Goal: Task Accomplishment & Management: Manage account settings

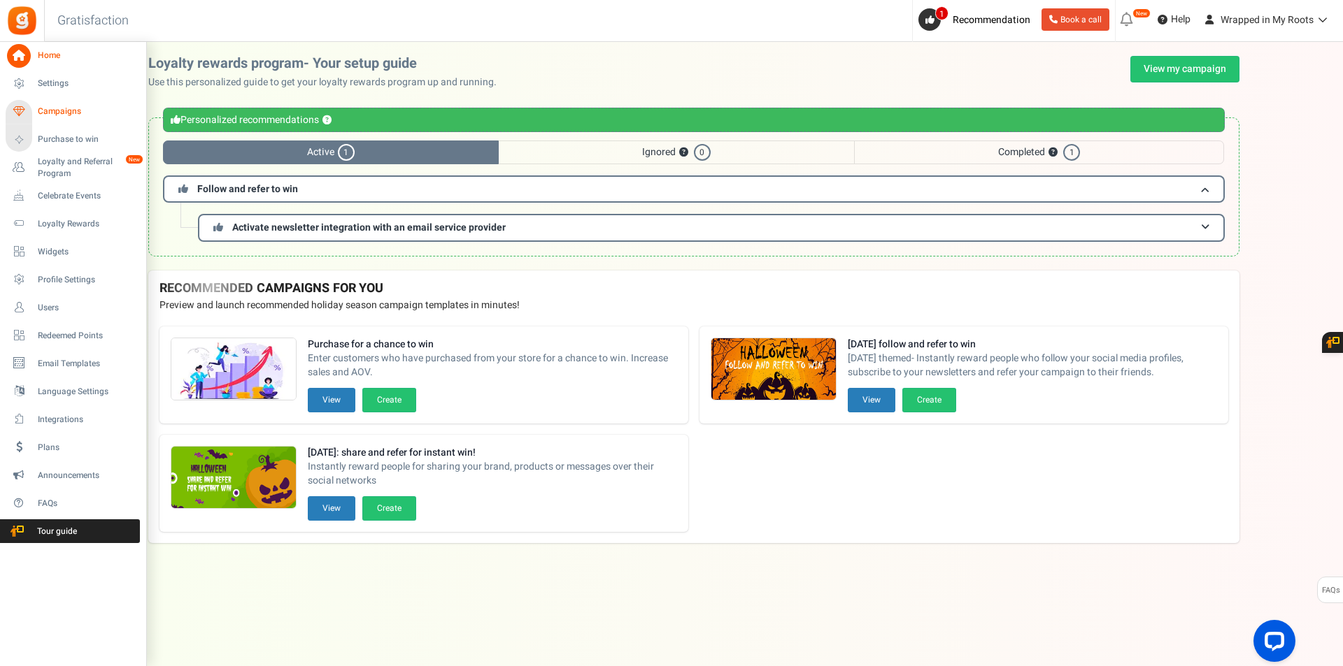
click at [51, 108] on span "Campaigns" at bounding box center [87, 112] width 98 height 12
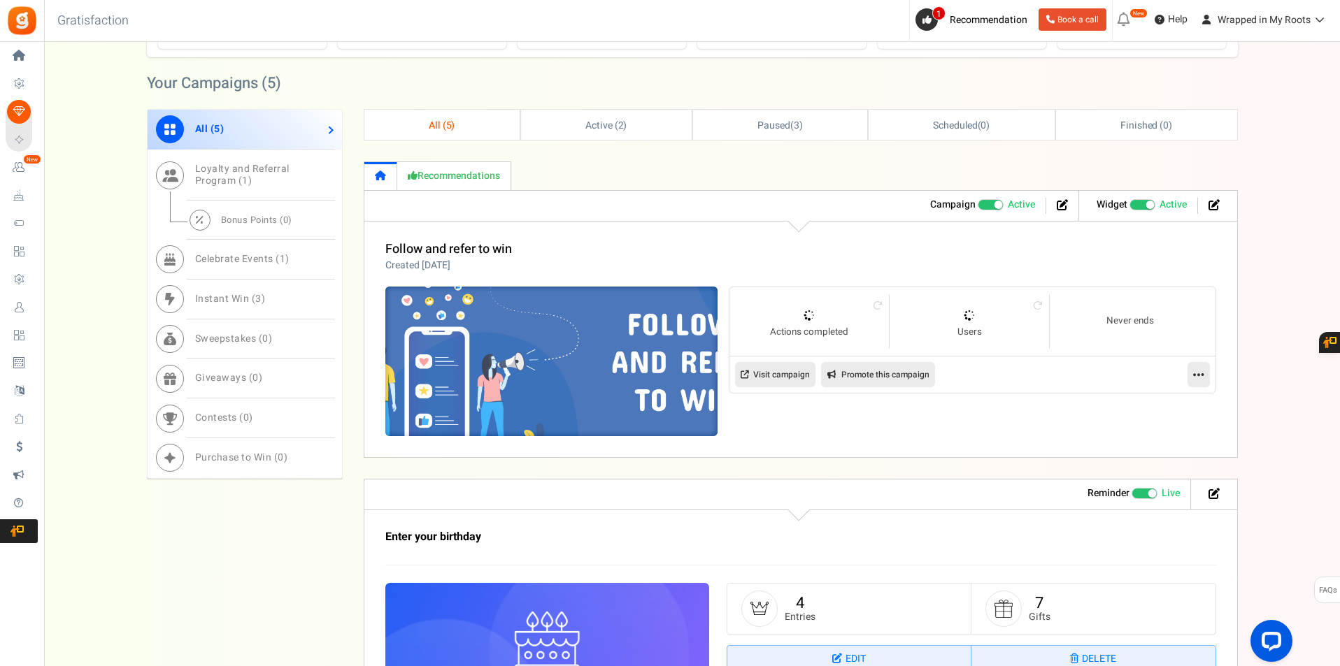
scroll to position [489, 0]
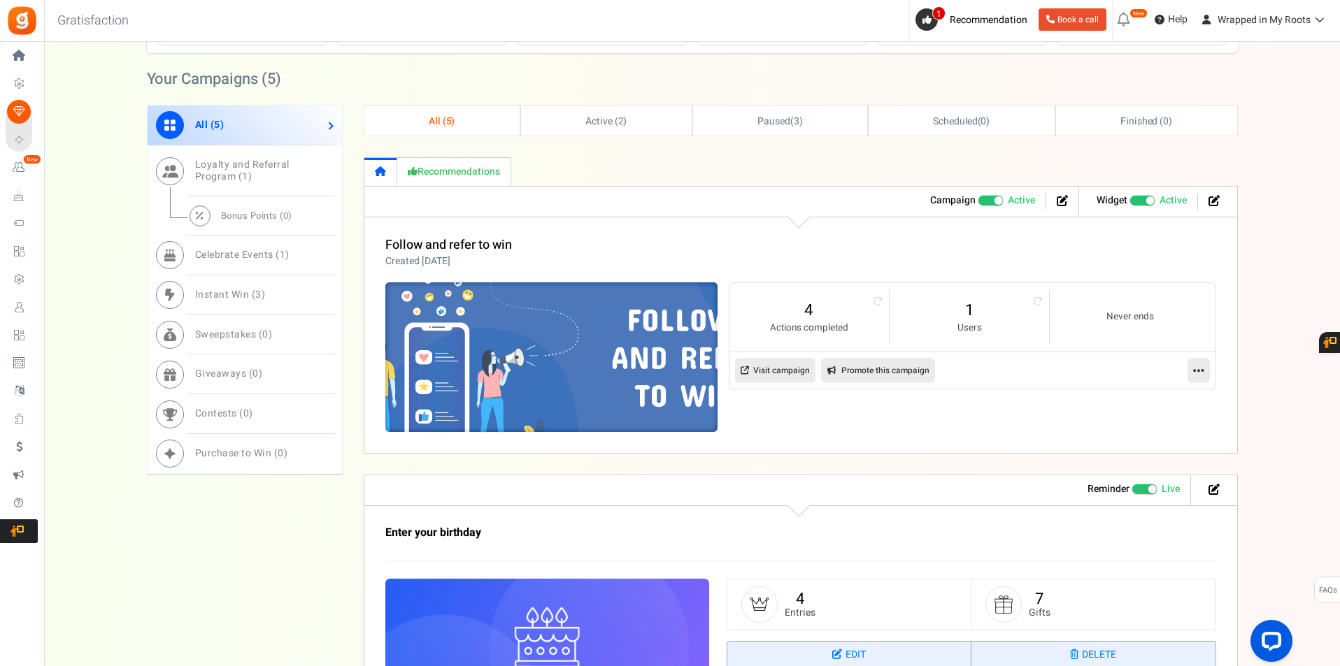
click at [562, 346] on img at bounding box center [551, 357] width 499 height 224
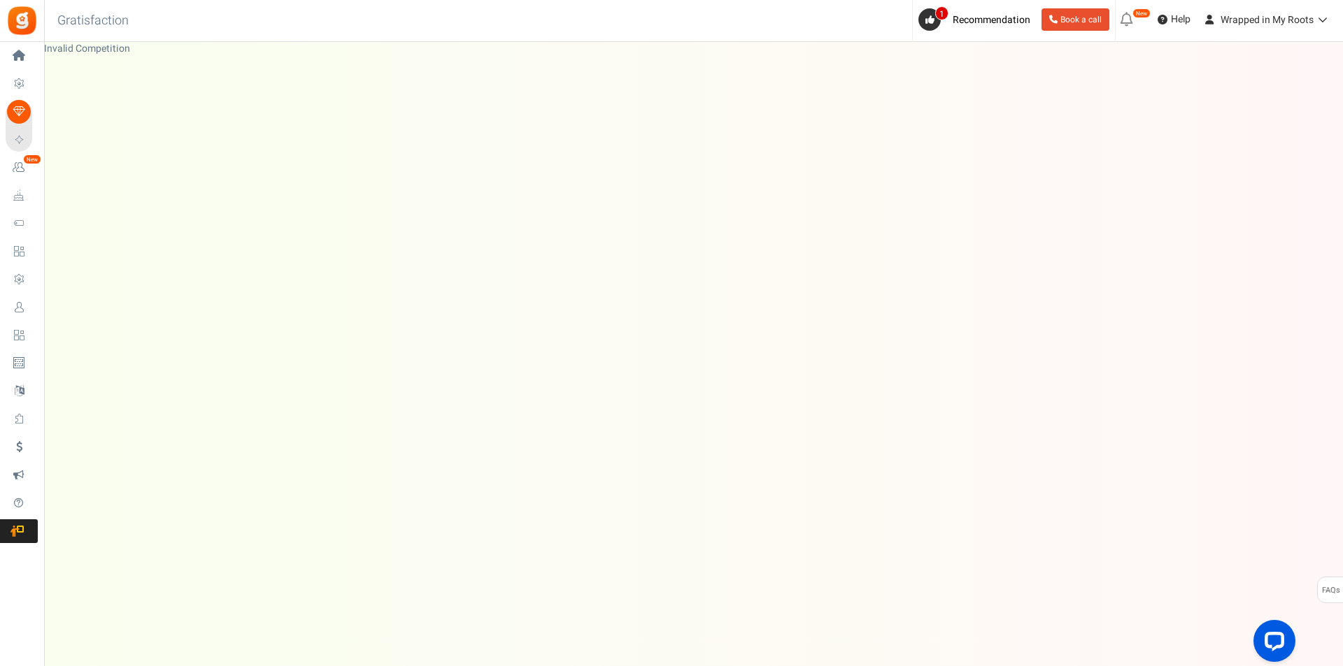
click at [587, 211] on div "Under maintenance we will be back soon We apologize for any inconvenience. The …" at bounding box center [693, 305] width 1299 height 527
click at [969, 192] on div "Under maintenance we will be back soon We apologize for any inconvenience. The …" at bounding box center [693, 305] width 1299 height 527
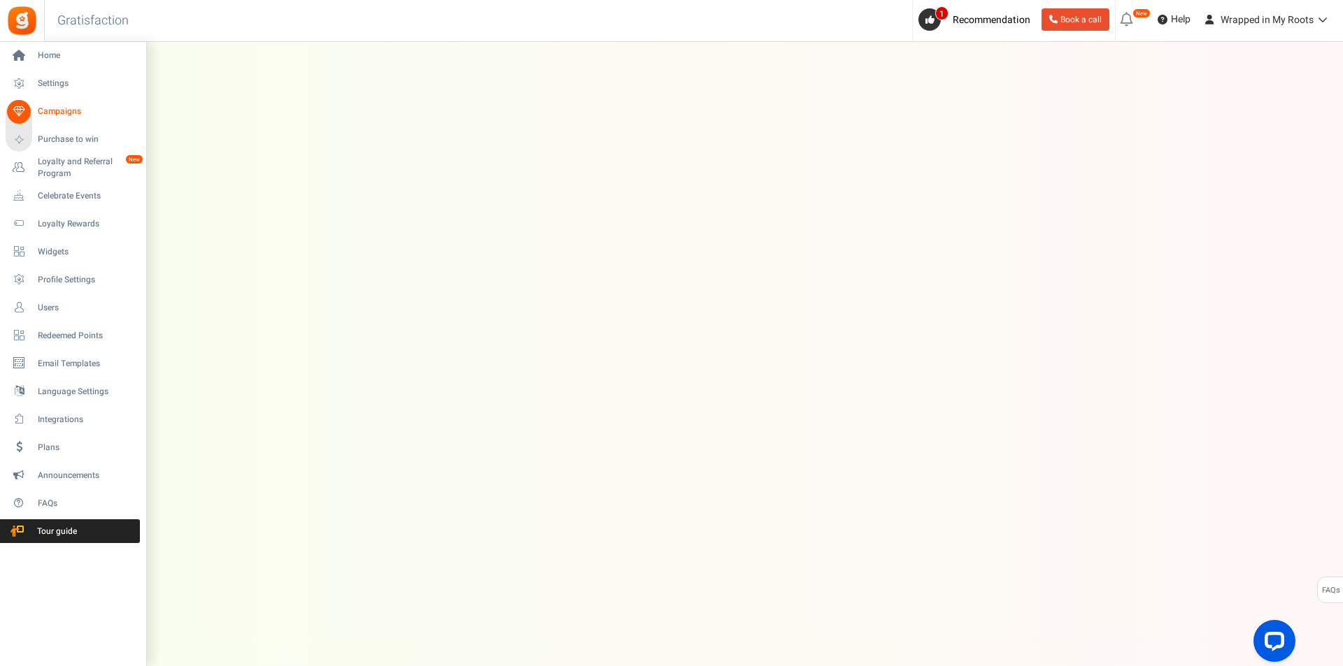
click at [38, 108] on span "Campaigns" at bounding box center [87, 112] width 98 height 12
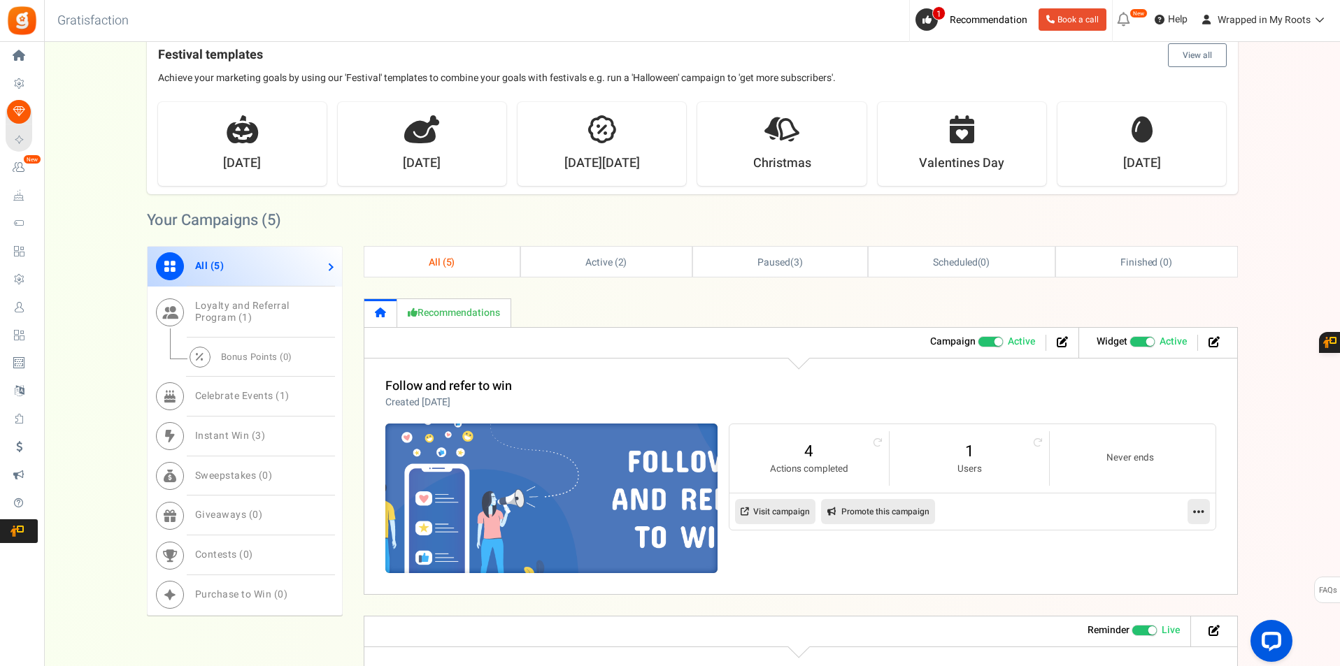
scroll to position [350, 0]
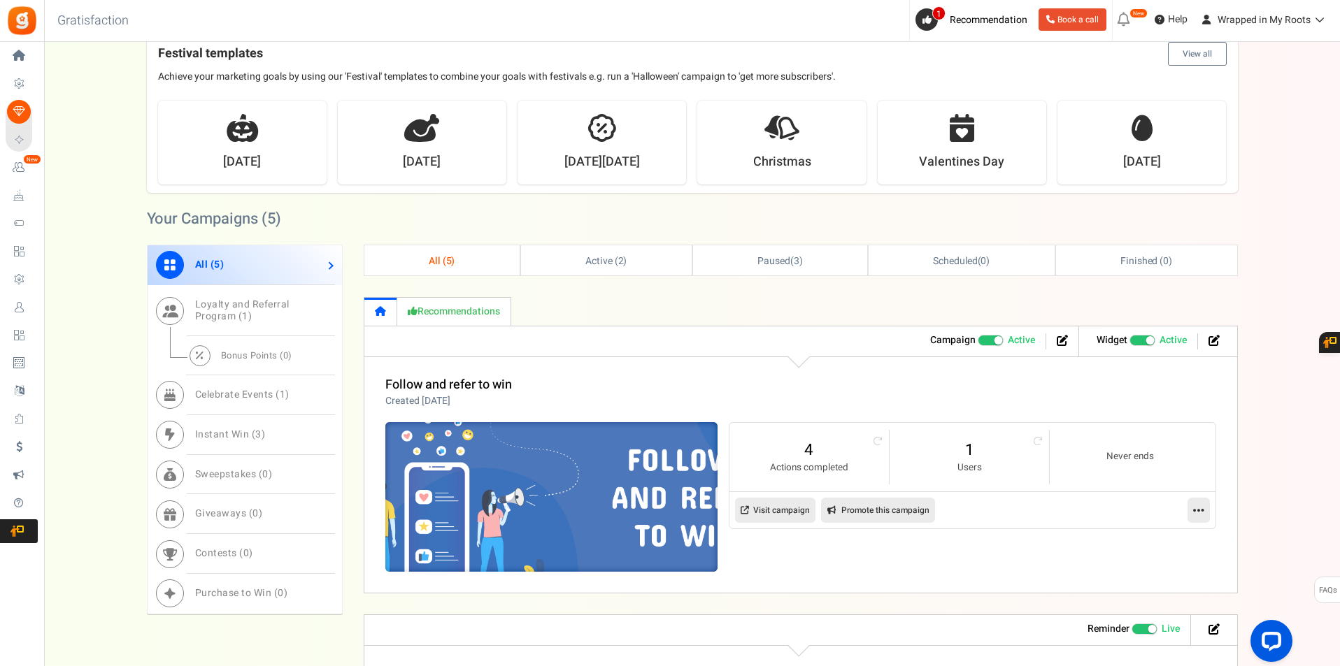
click at [491, 487] on img at bounding box center [551, 497] width 499 height 224
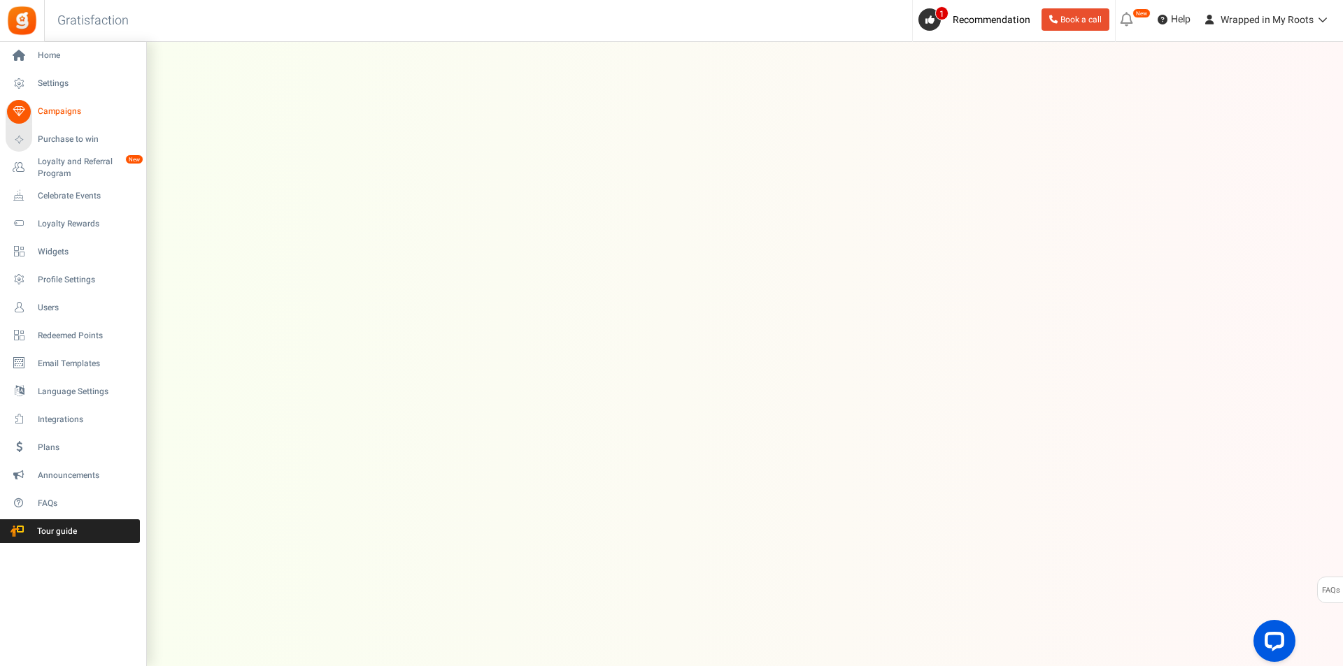
click at [42, 108] on span "Campaigns" at bounding box center [87, 112] width 98 height 12
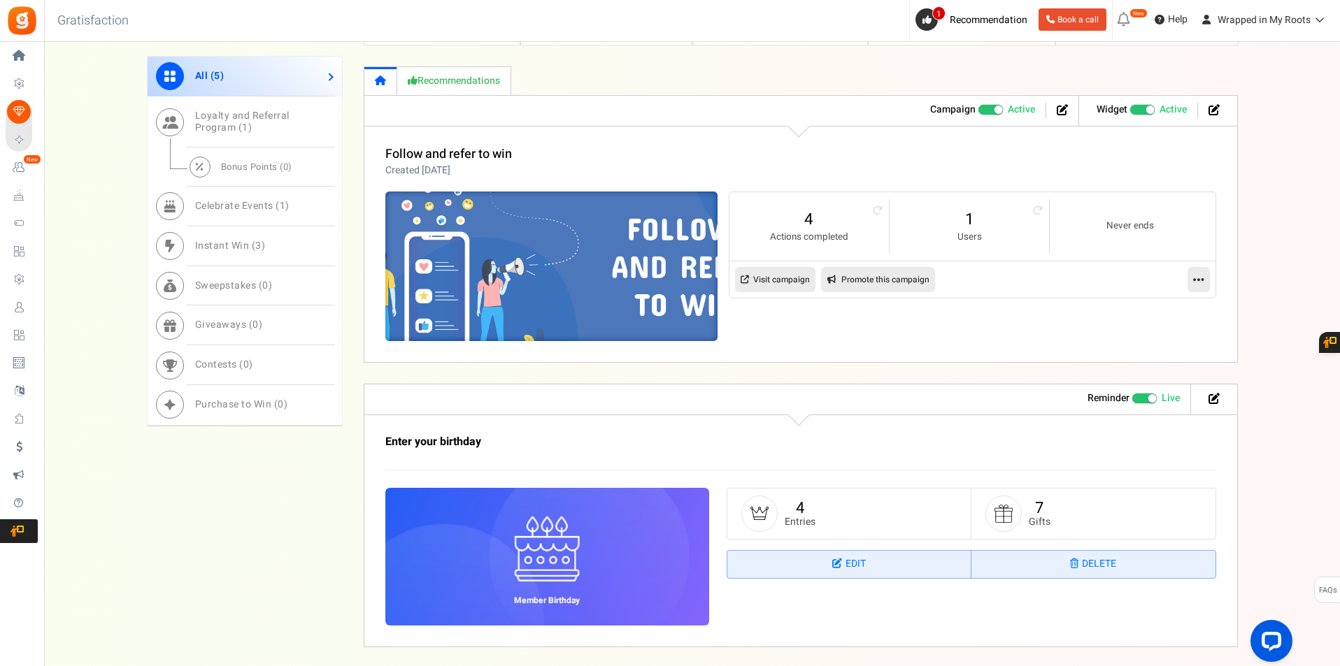
scroll to position [629, 0]
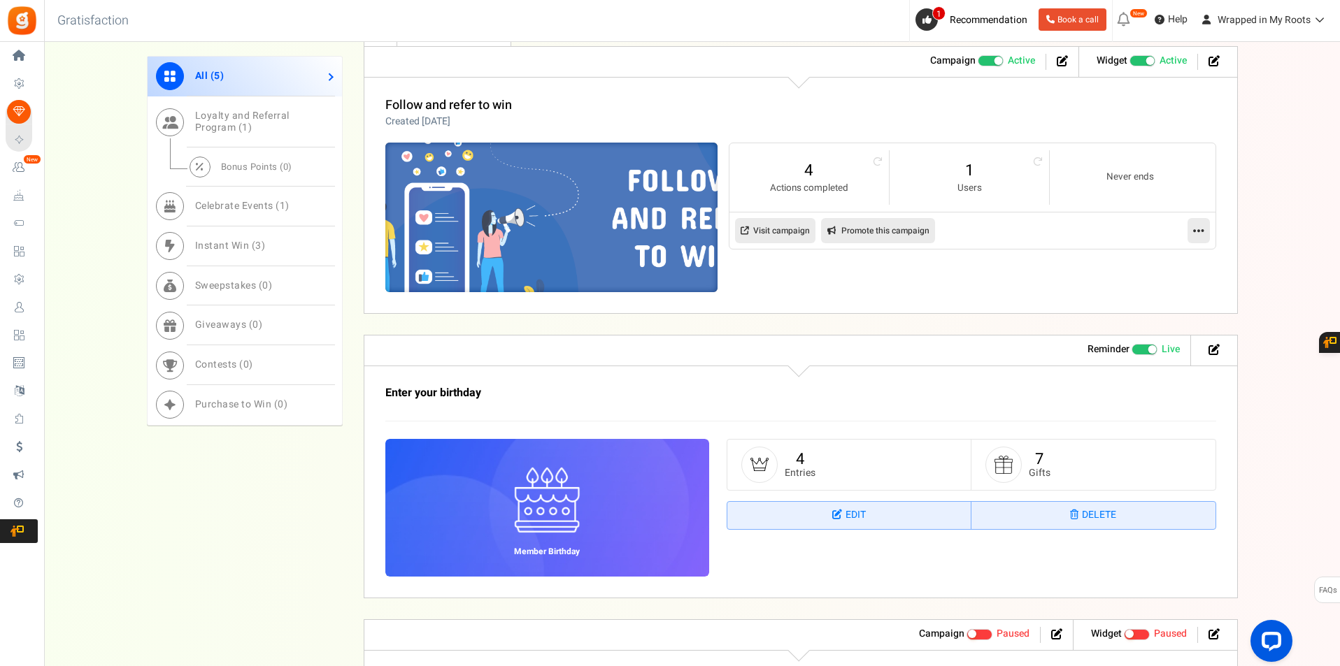
click at [508, 224] on img at bounding box center [551, 218] width 499 height 224
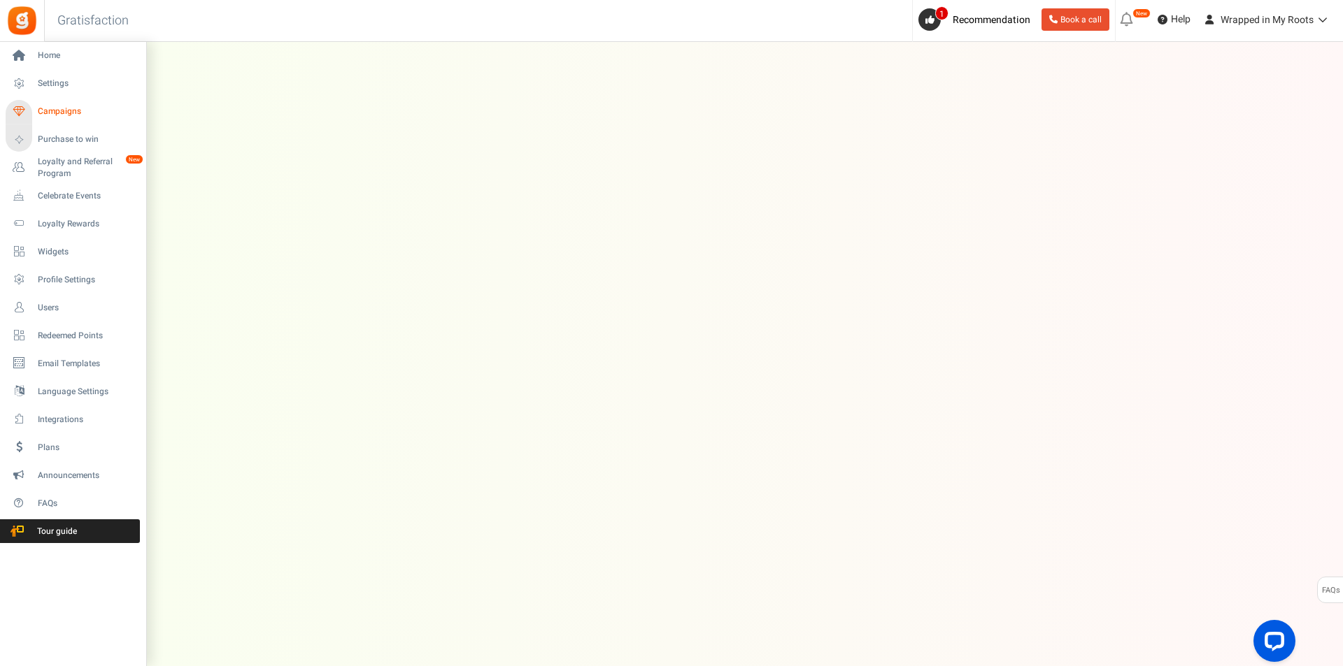
click at [53, 109] on span "Campaigns" at bounding box center [87, 112] width 98 height 12
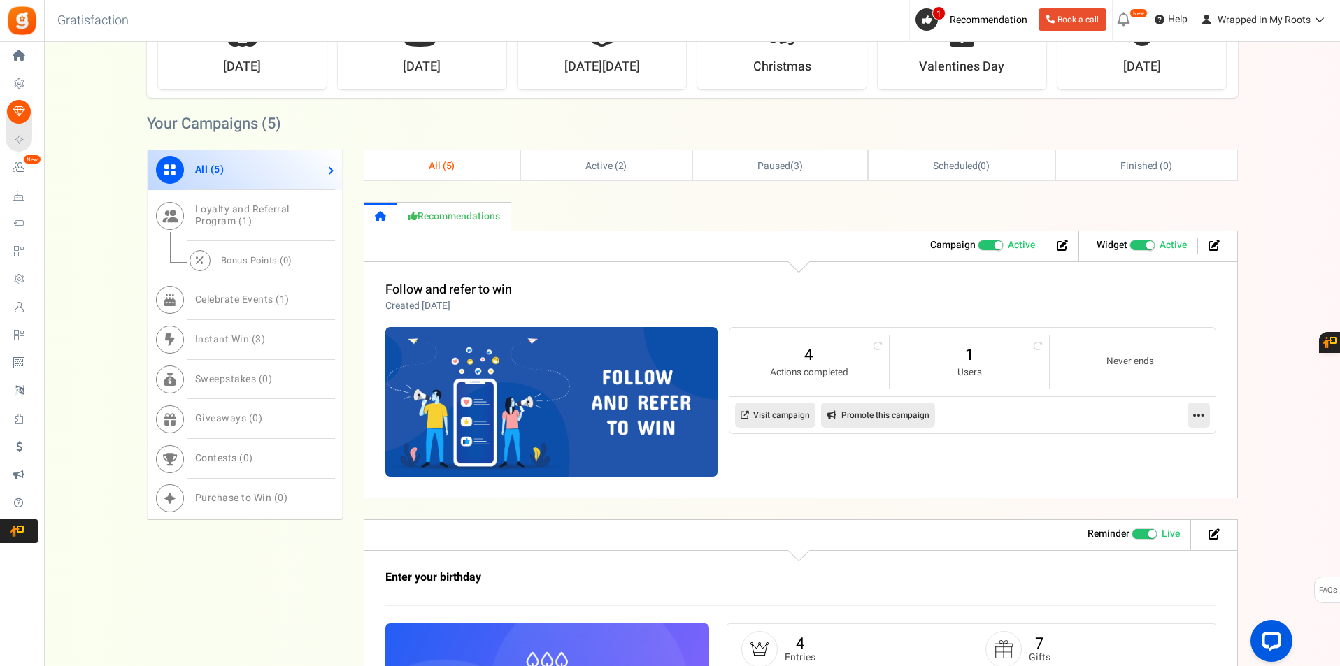
scroll to position [420, 0]
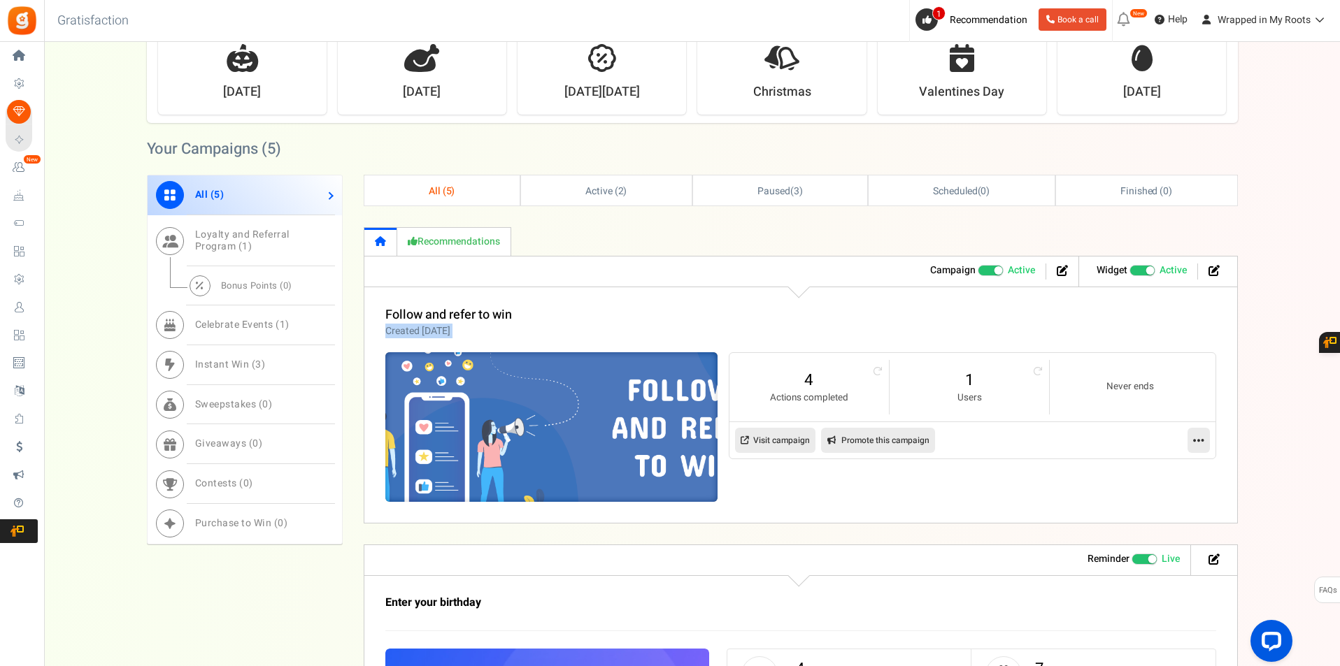
drag, startPoint x: 657, startPoint y: 311, endPoint x: 636, endPoint y: 371, distance: 63.3
click at [636, 371] on div "Follow and refer to win Created 2 Days ago 4 Actions completed 1 Users Never en…" at bounding box center [801, 405] width 874 height 237
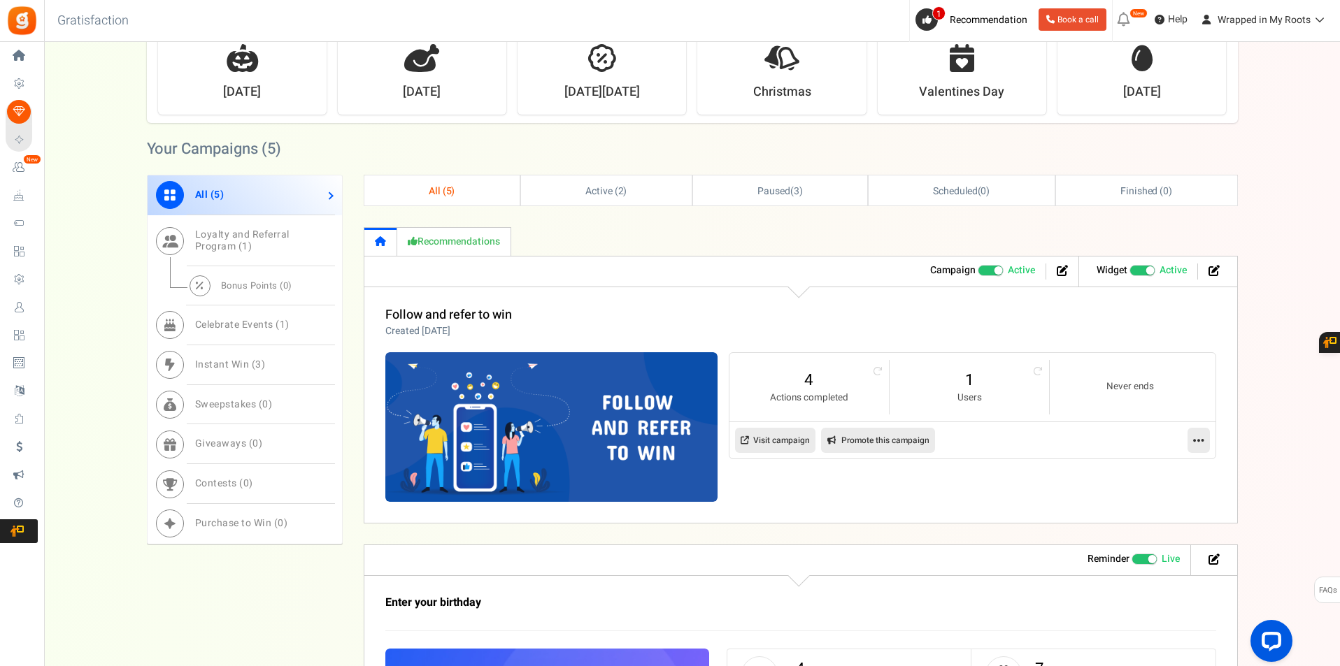
click at [689, 253] on div "Warning - Fix it! Recommendations" at bounding box center [801, 241] width 874 height 29
drag, startPoint x: 688, startPoint y: 253, endPoint x: 729, endPoint y: 229, distance: 48.0
click at [657, 343] on div "Warning - Fix it! Recommendations Campaign Active Paused Widget Recommended: TU…" at bounding box center [801, 375] width 874 height 296
click at [725, 234] on div "Warning - Fix it! Recommendations" at bounding box center [801, 241] width 874 height 29
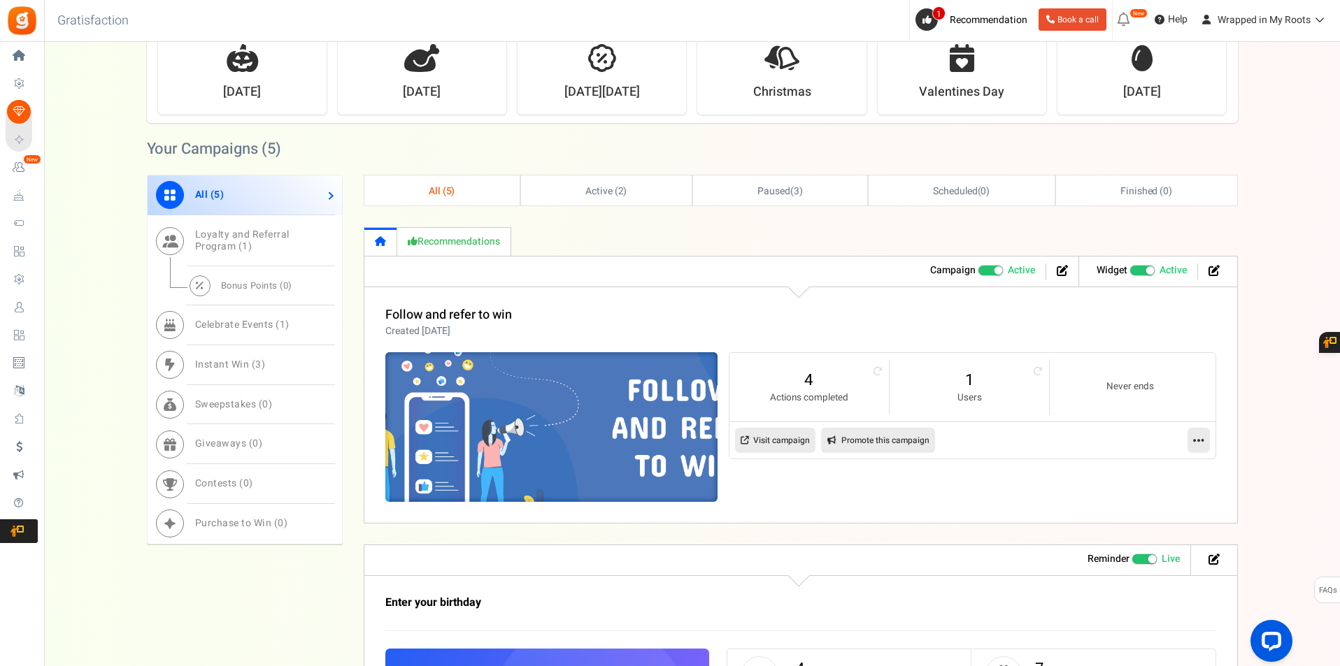
click at [463, 394] on img at bounding box center [551, 427] width 499 height 224
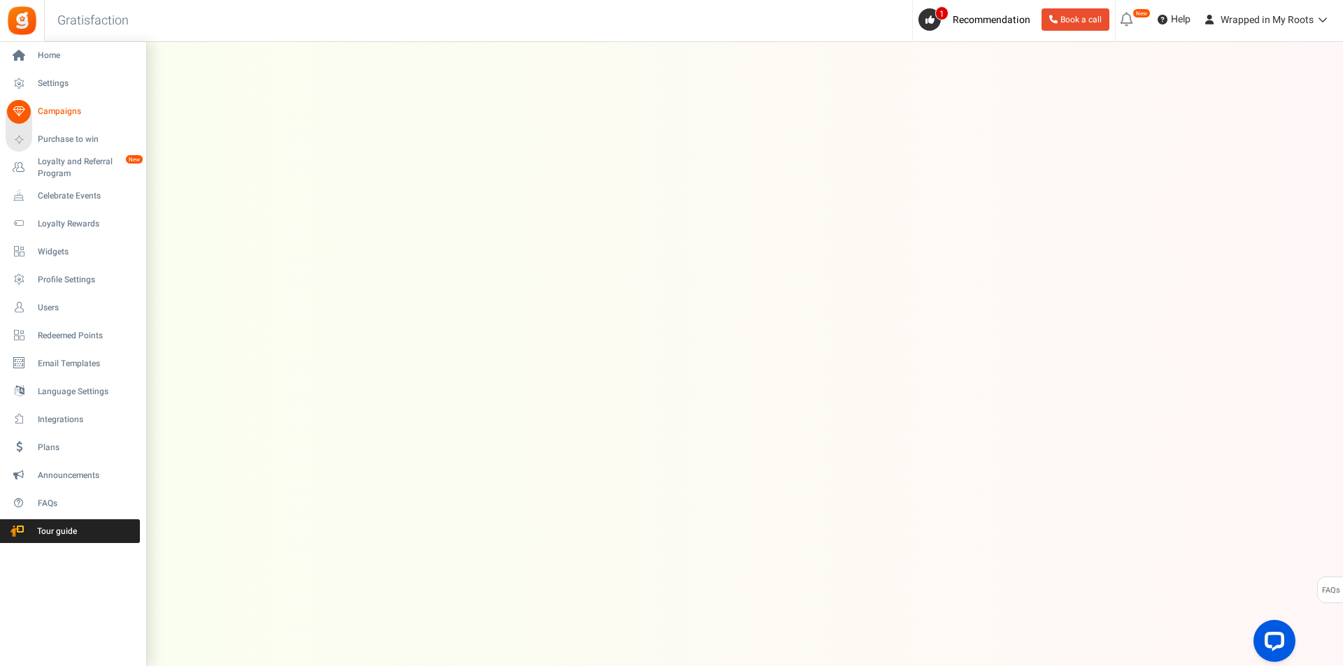
click at [36, 112] on link "Campaigns" at bounding box center [73, 112] width 134 height 24
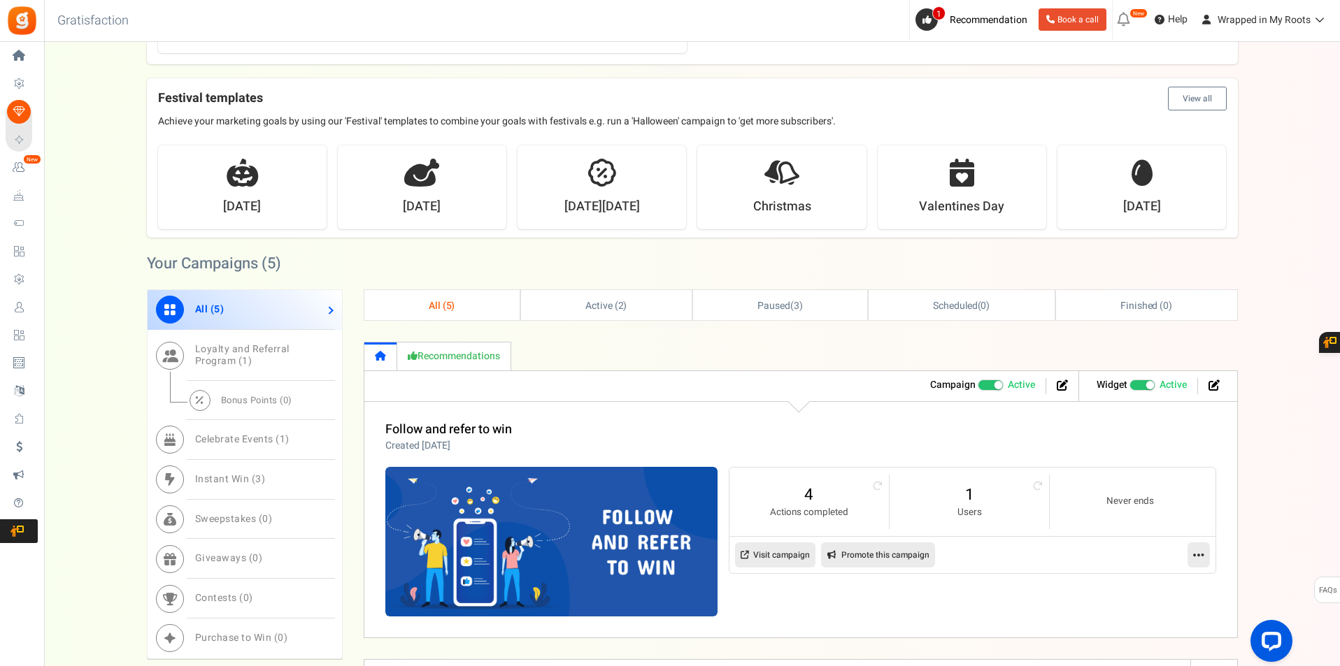
scroll to position [489, 0]
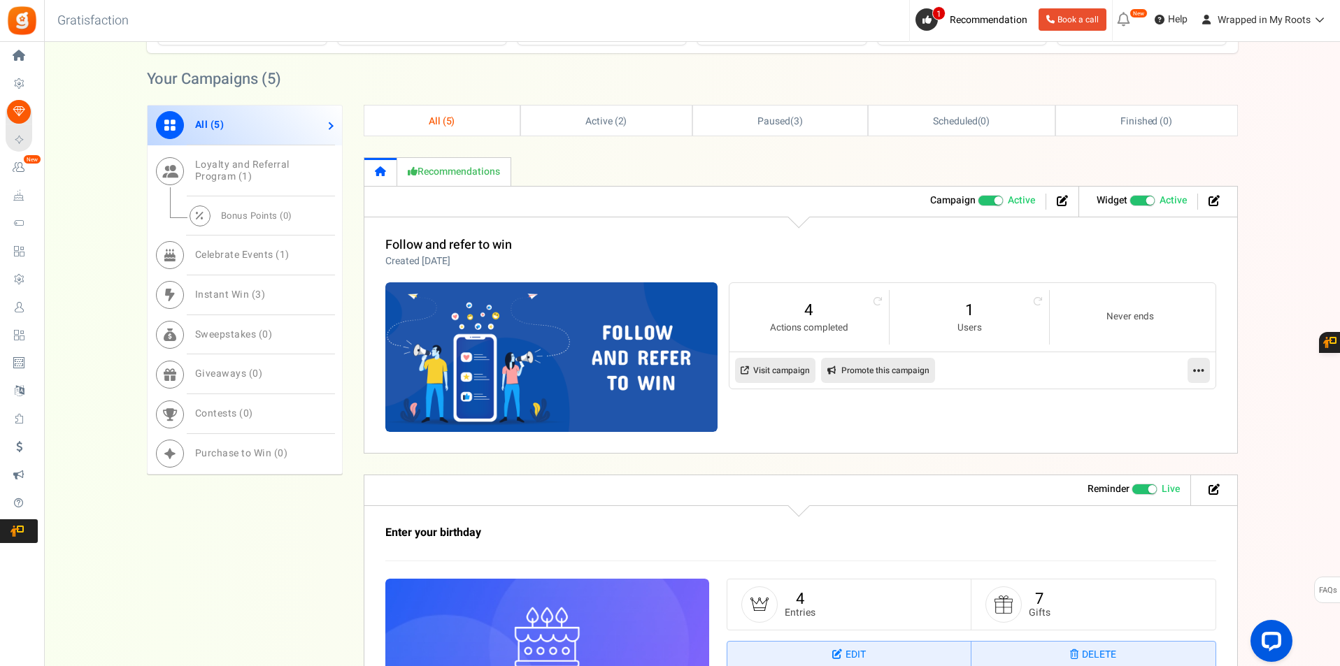
click at [785, 373] on link "Visit campaign" at bounding box center [775, 370] width 80 height 25
click at [969, 315] on link "1" at bounding box center [968, 310] width 131 height 22
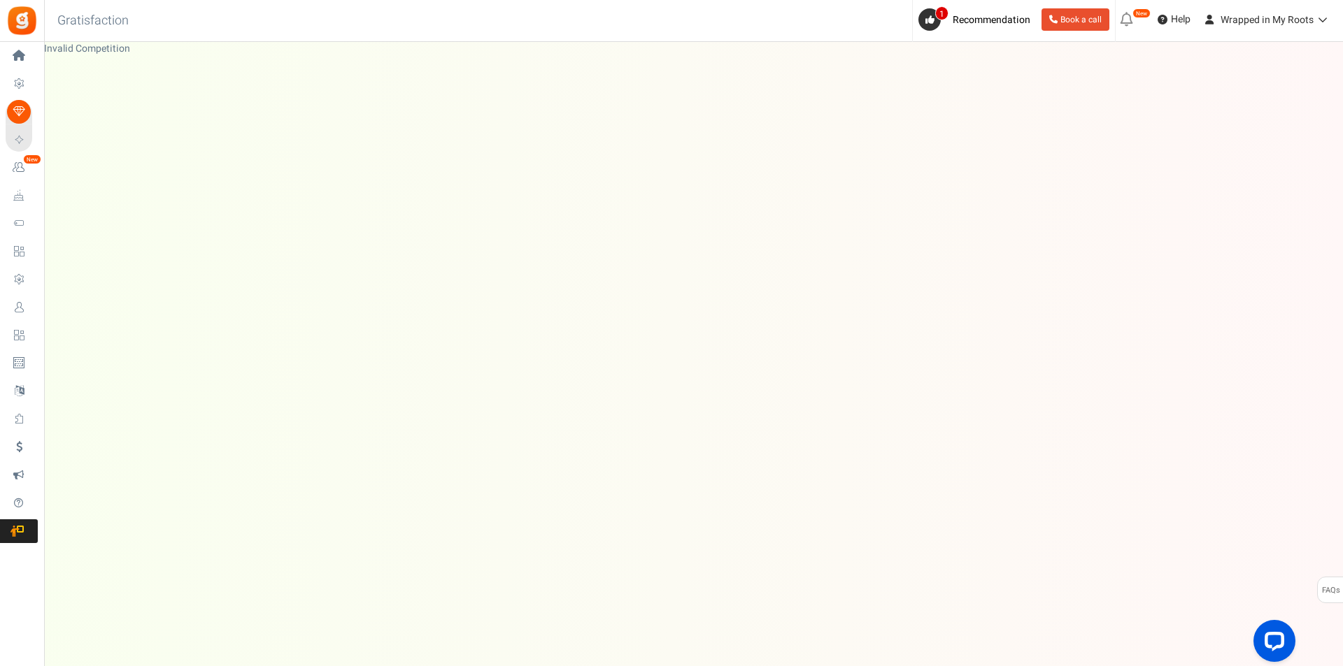
click at [0, 0] on span "Campaigns" at bounding box center [0, 0] width 0 height 0
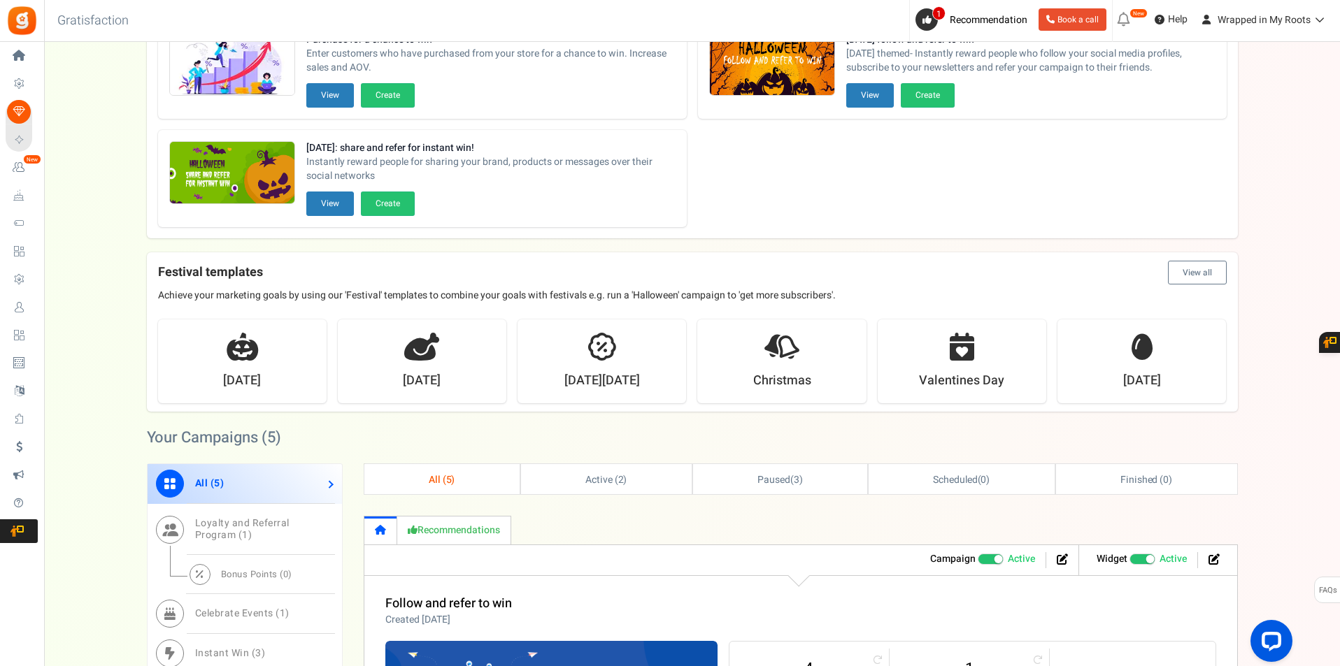
scroll to position [280, 0]
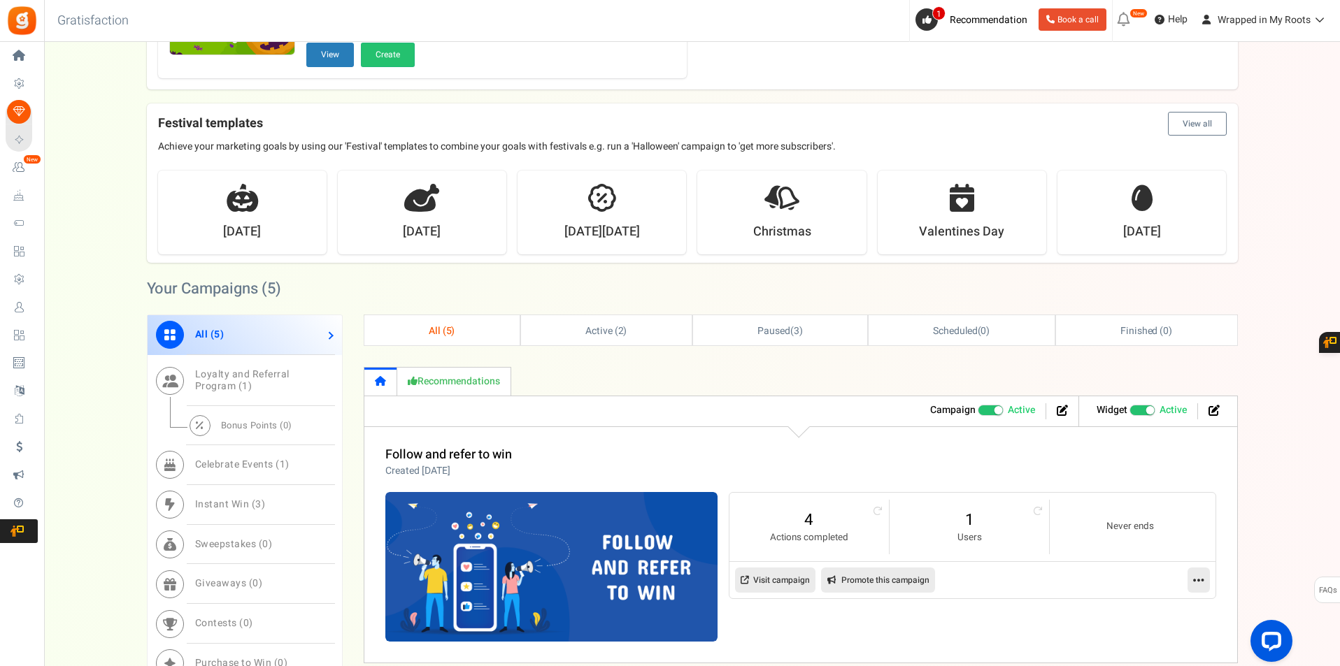
click at [1273, 23] on span "Wrapped in My Roots" at bounding box center [1263, 20] width 93 height 15
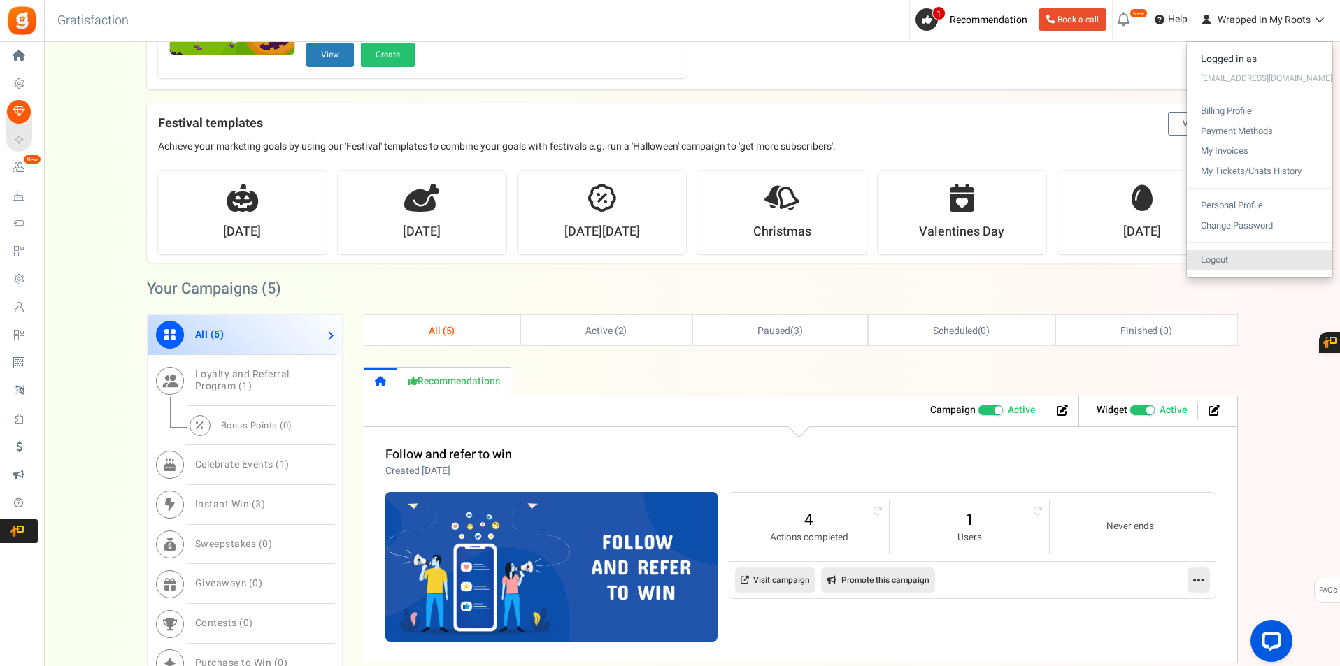
click at [1259, 253] on link "Logout" at bounding box center [1259, 260] width 145 height 20
